Goal: Navigation & Orientation: Find specific page/section

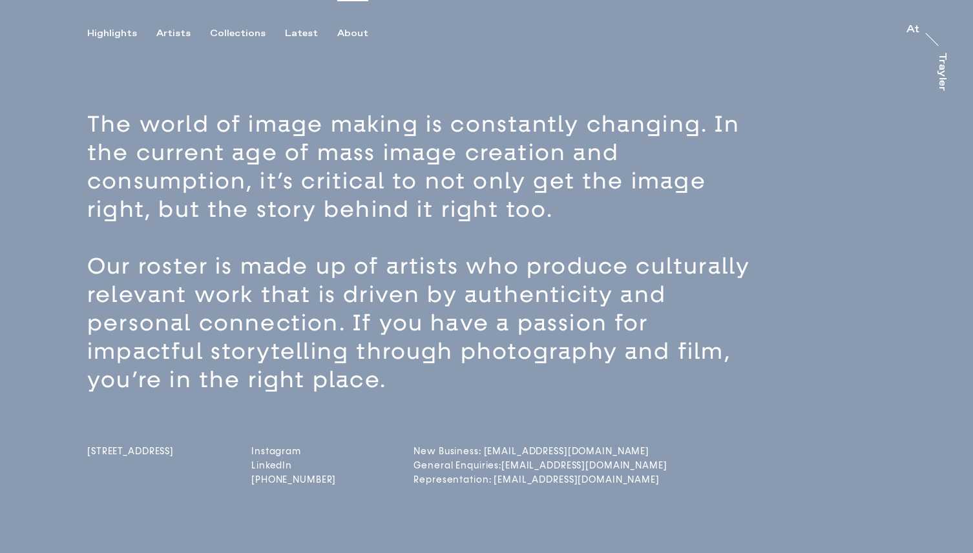
click at [943, 37] on div at bounding box center [931, 39] width 25 height 25
click at [943, 56] on div "Trayler" at bounding box center [941, 71] width 10 height 39
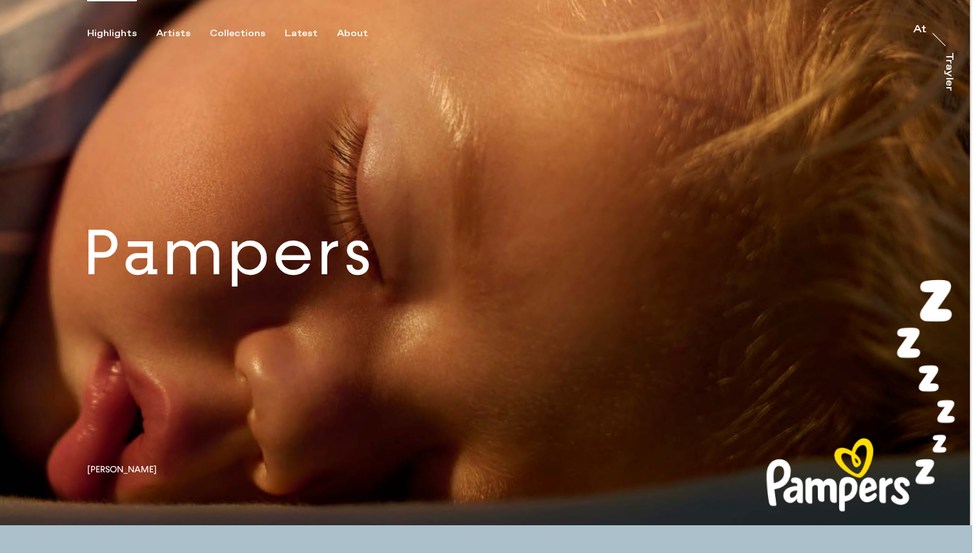
click at [171, 265] on link at bounding box center [486, 263] width 973 height 526
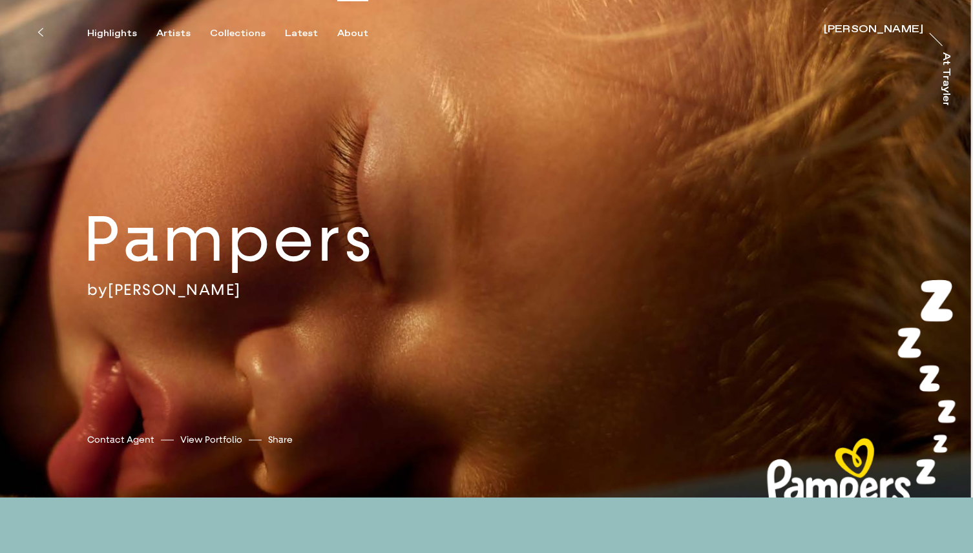
click at [350, 33] on div "About" at bounding box center [352, 34] width 31 height 12
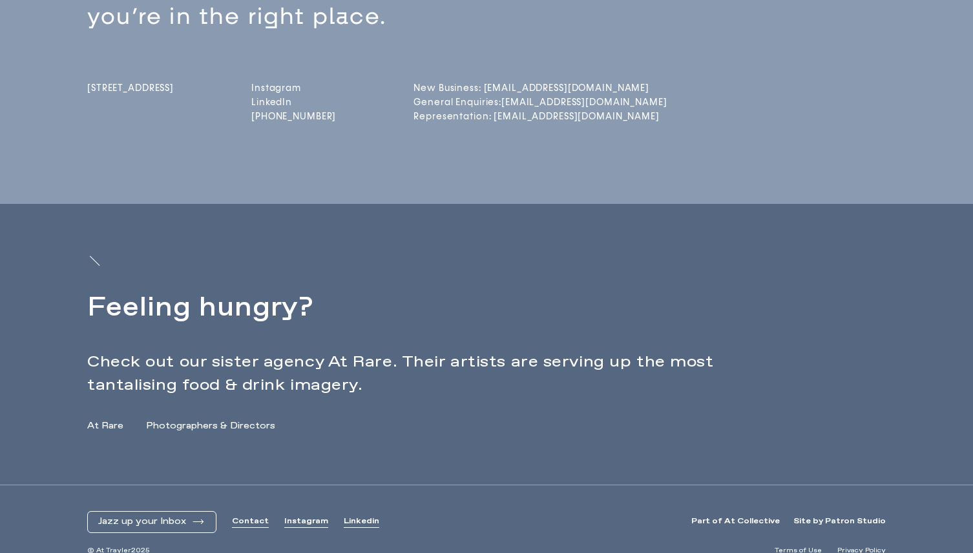
scroll to position [382, 0]
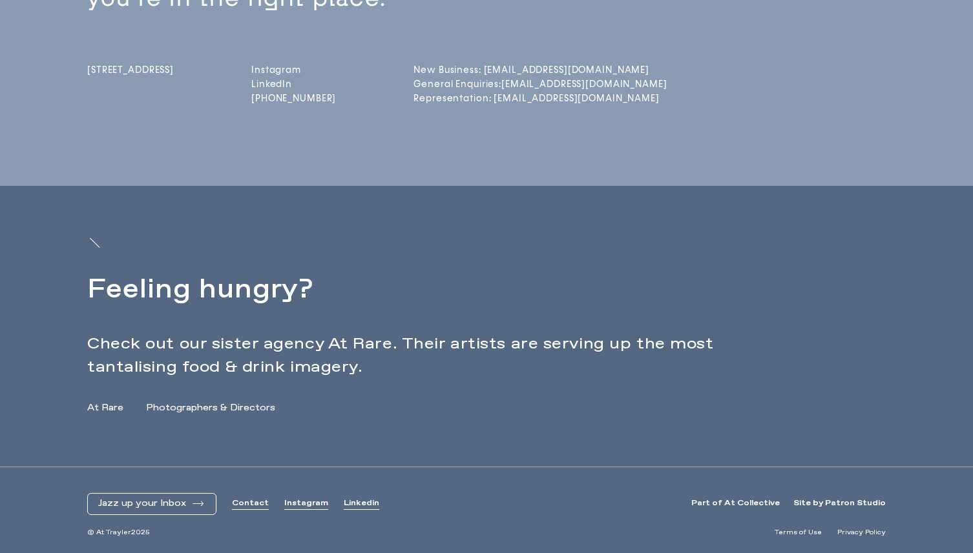
click at [249, 501] on link "Contact" at bounding box center [250, 504] width 37 height 11
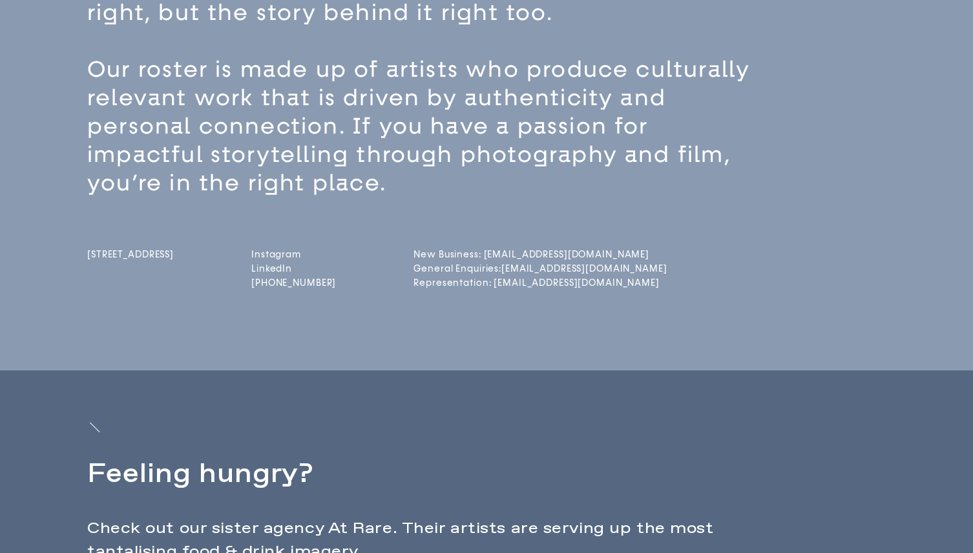
scroll to position [0, 0]
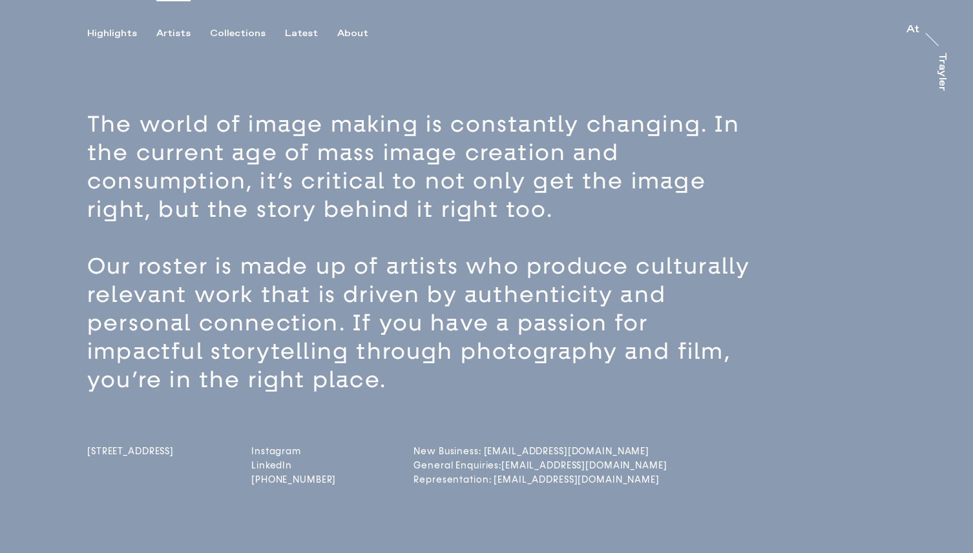
click at [174, 33] on div "Artists" at bounding box center [173, 34] width 34 height 12
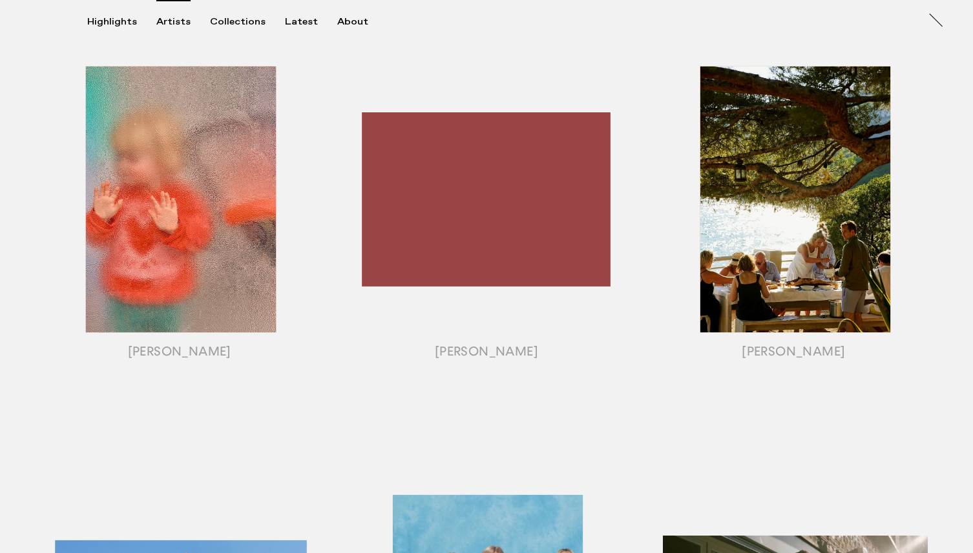
scroll to position [947, 0]
